Goal: Transaction & Acquisition: Purchase product/service

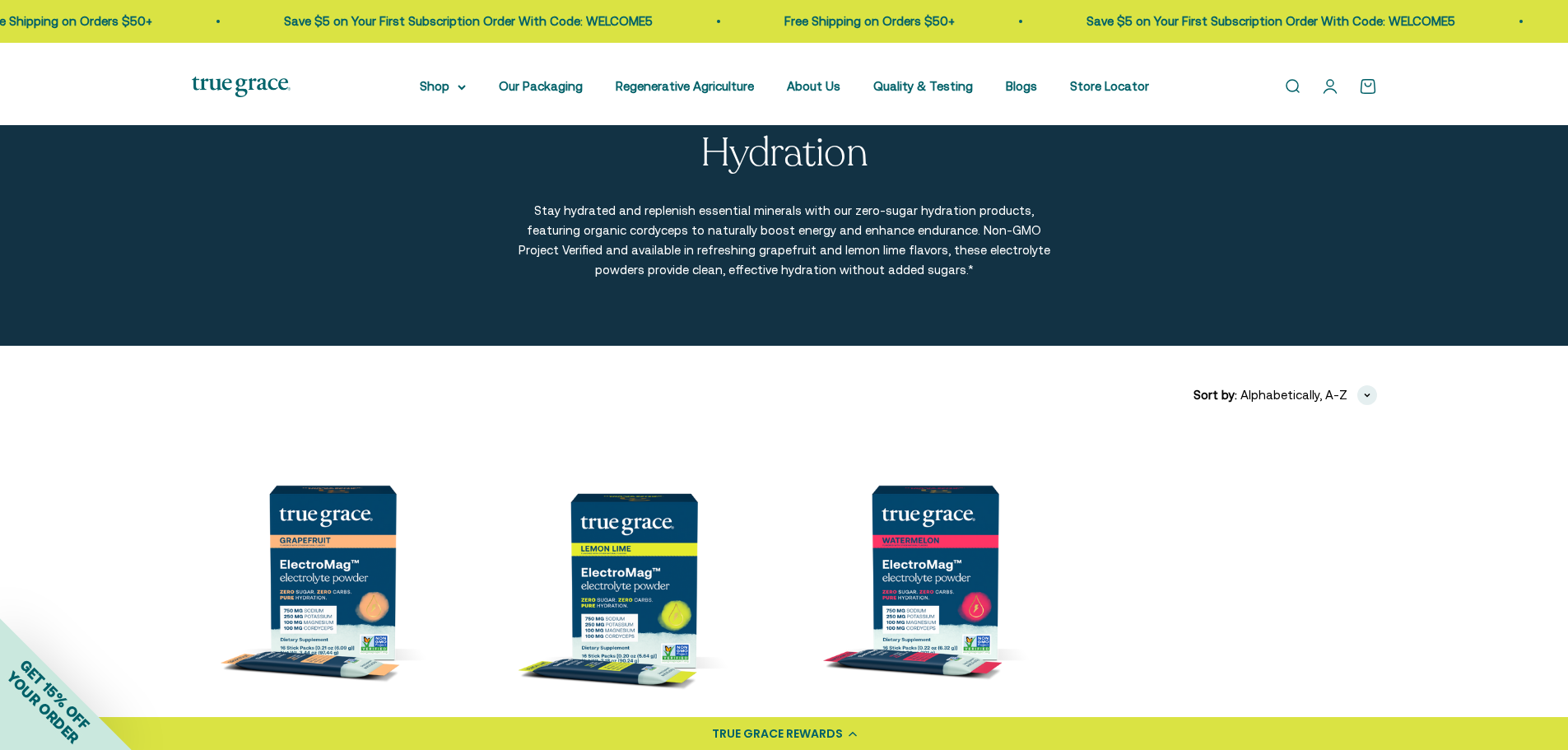
scroll to position [49, 0]
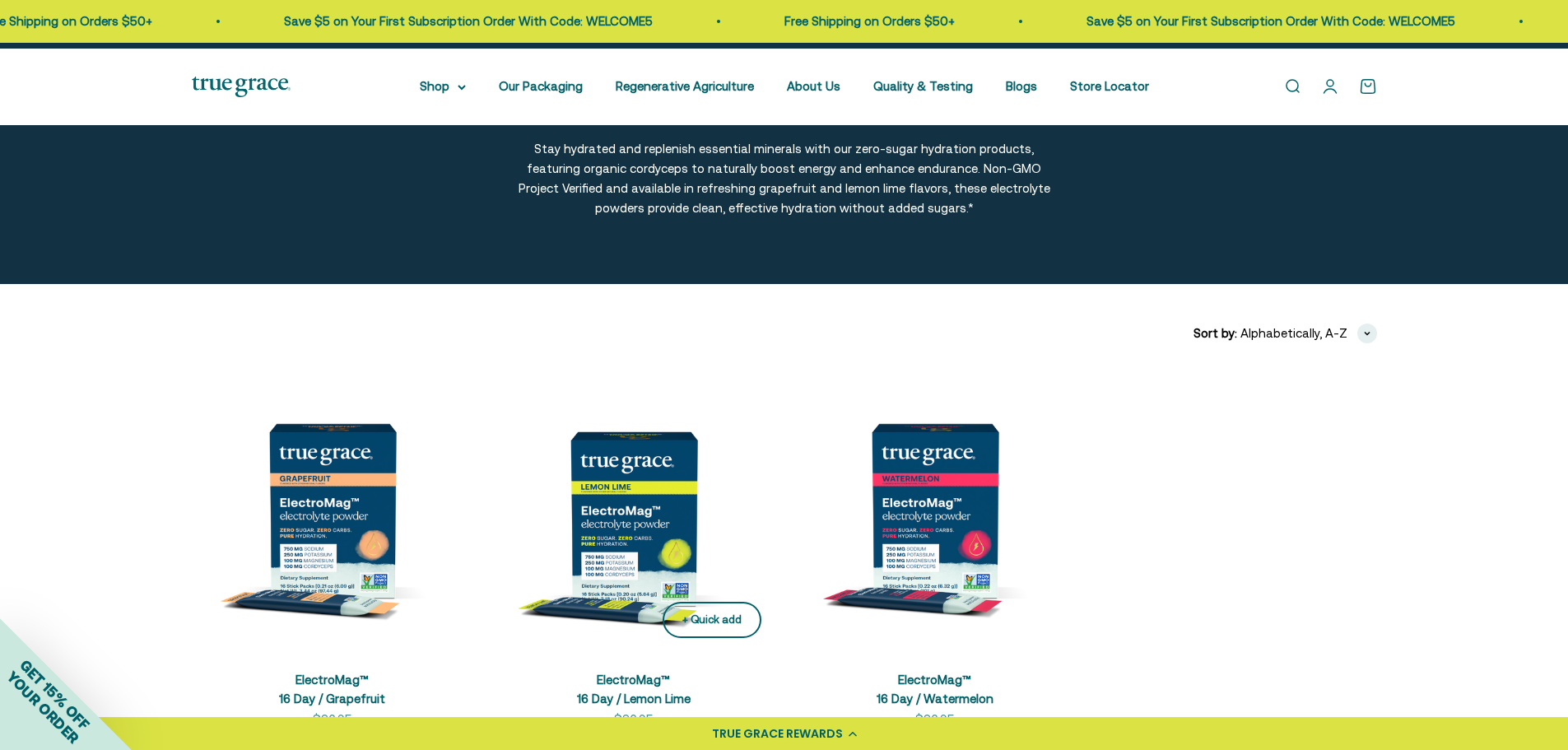
scroll to position [214, 0]
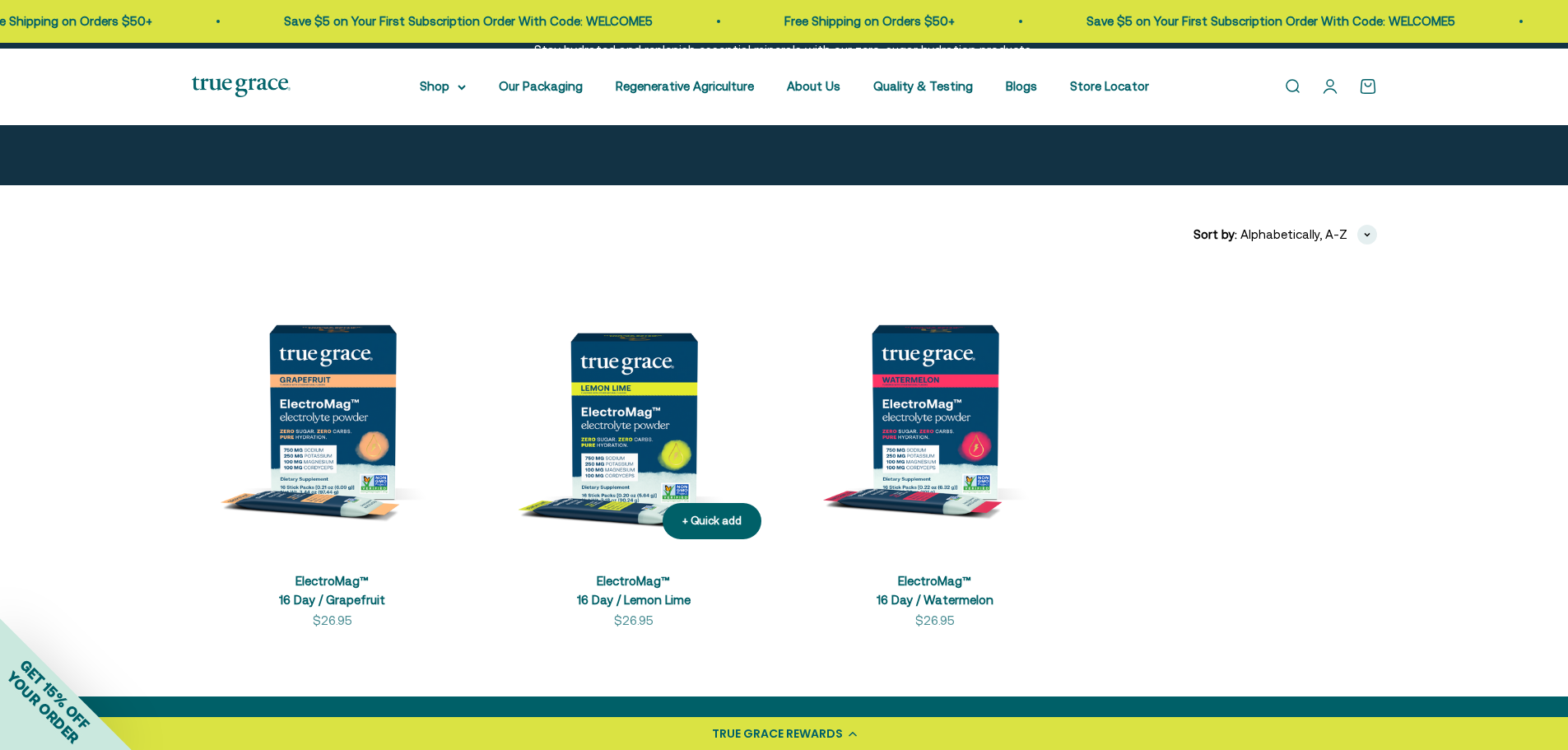
click at [621, 454] on img at bounding box center [633, 411] width 281 height 281
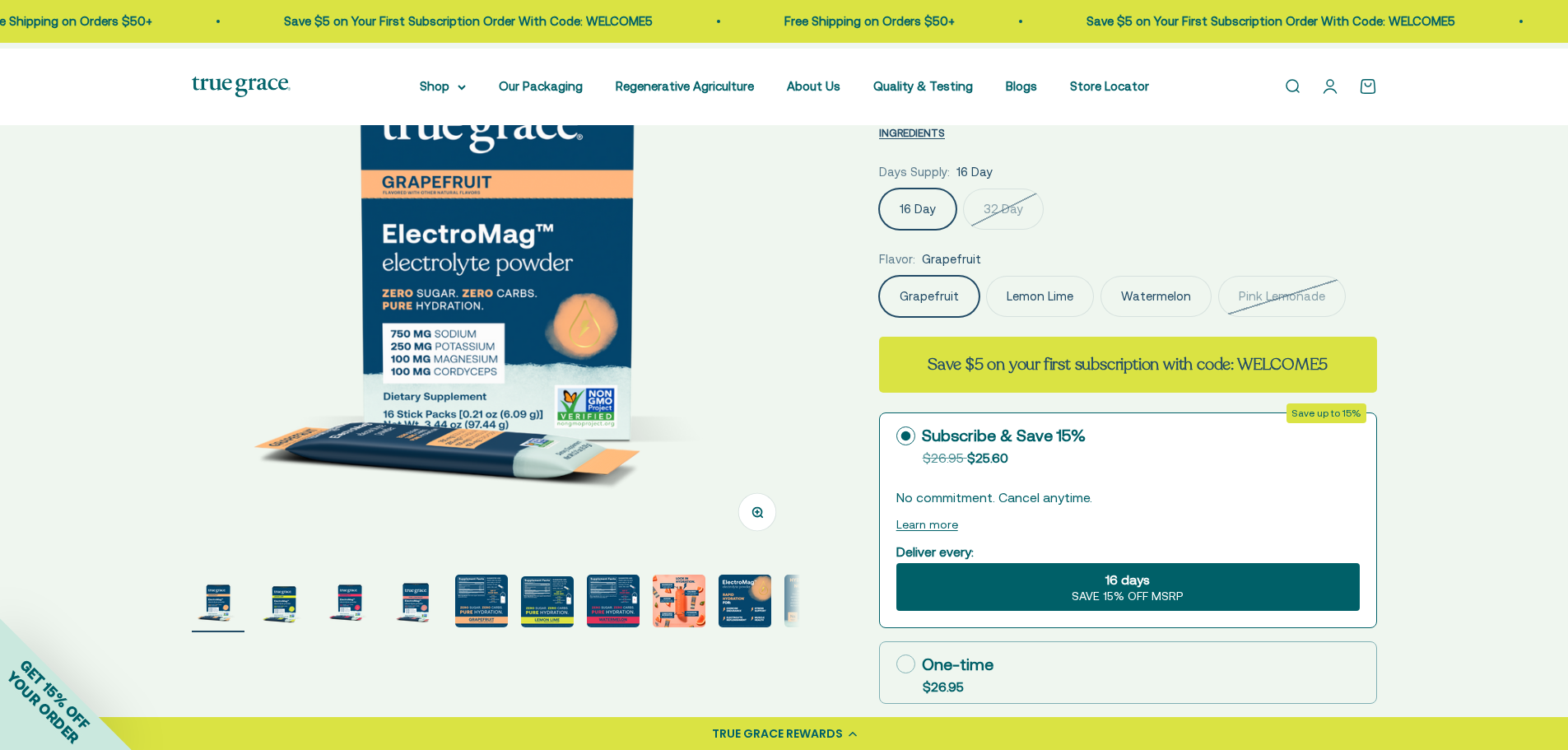
scroll to position [165, 0]
